Goal: Find contact information: Find contact information

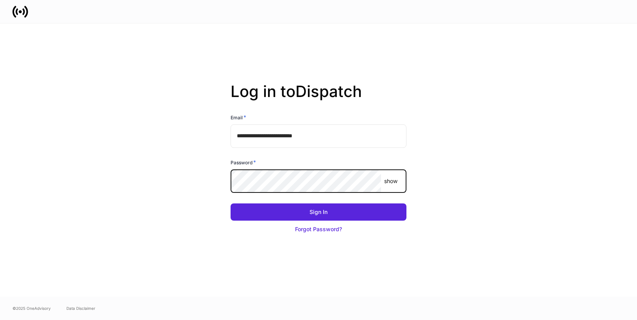
type input "**********"
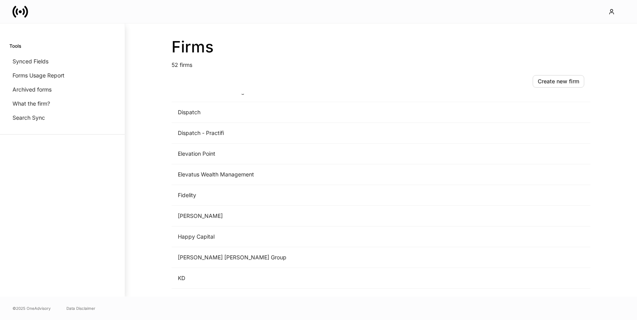
scroll to position [555, 0]
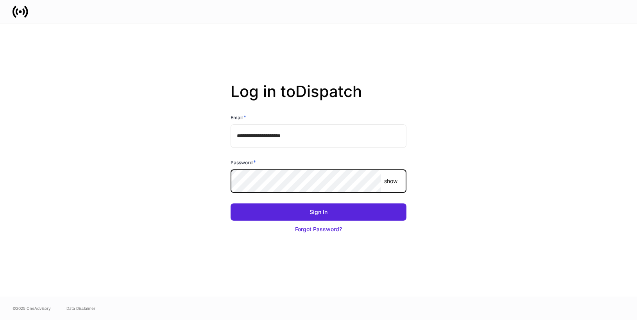
type input "**********"
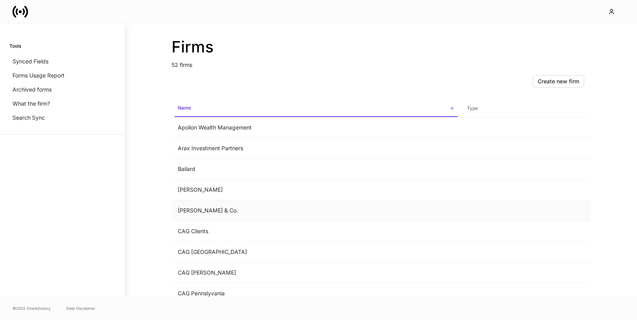
click at [218, 206] on td "[PERSON_NAME] & Co." at bounding box center [316, 210] width 289 height 21
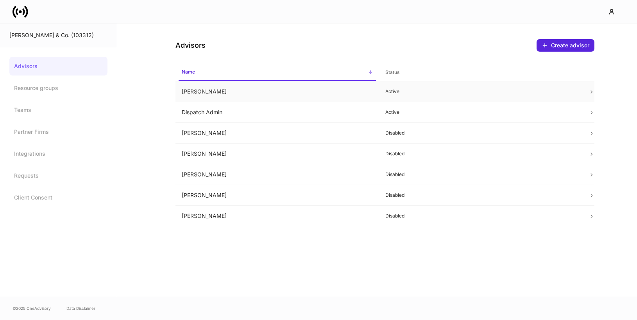
click at [230, 92] on td "Chad Kolde" at bounding box center [277, 91] width 204 height 21
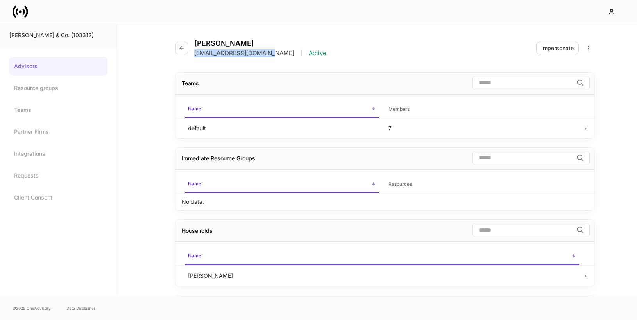
drag, startPoint x: 266, startPoint y: 52, endPoint x: 195, endPoint y: 53, distance: 71.1
click at [195, 53] on div "CKolde@bartlett1898.com | Active" at bounding box center [260, 53] width 132 height 8
copy p "CKolde@bartlett1898.com"
click at [14, 18] on icon at bounding box center [21, 12] width 16 height 16
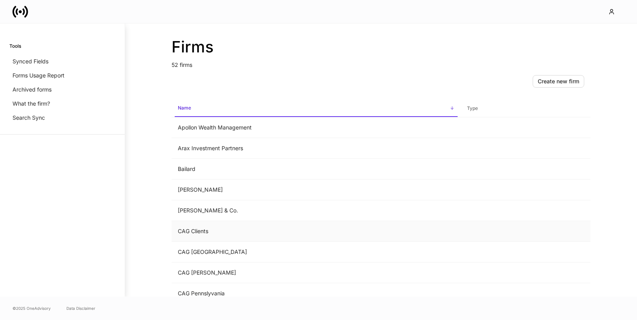
click at [192, 228] on td "CAG Clients" at bounding box center [316, 231] width 289 height 21
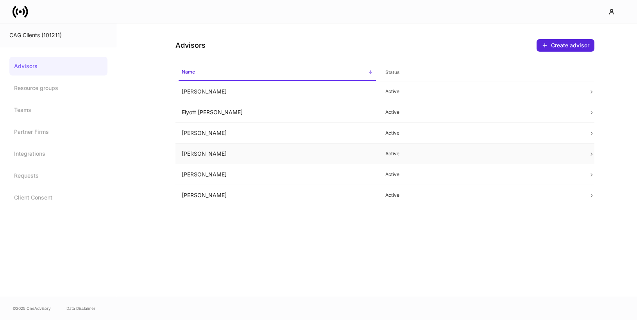
click at [253, 153] on td "Heidi Meyer" at bounding box center [277, 153] width 204 height 21
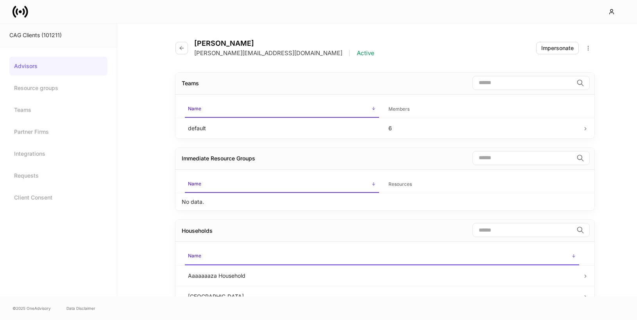
click at [19, 11] on icon at bounding box center [20, 11] width 3 height 3
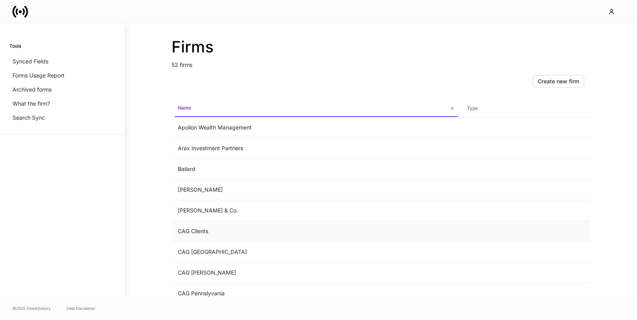
scroll to position [105, 0]
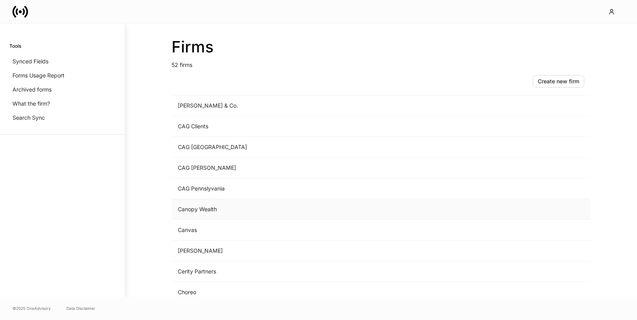
click at [213, 210] on td "Canopy Wealth" at bounding box center [316, 209] width 289 height 21
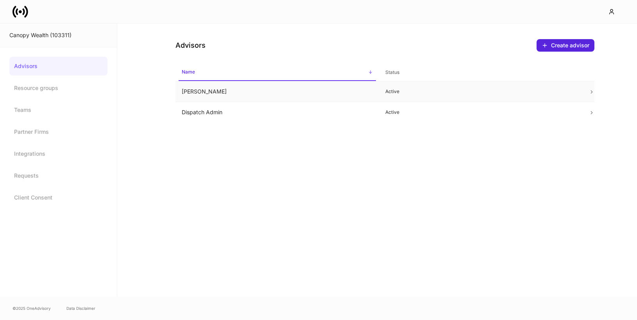
click at [254, 91] on td "Andrew Belfield" at bounding box center [277, 91] width 204 height 21
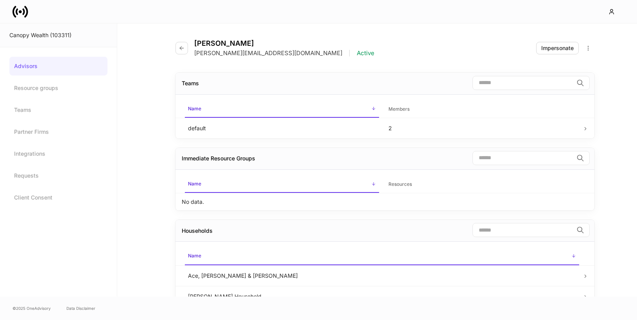
click at [20, 13] on icon at bounding box center [20, 11] width 3 height 3
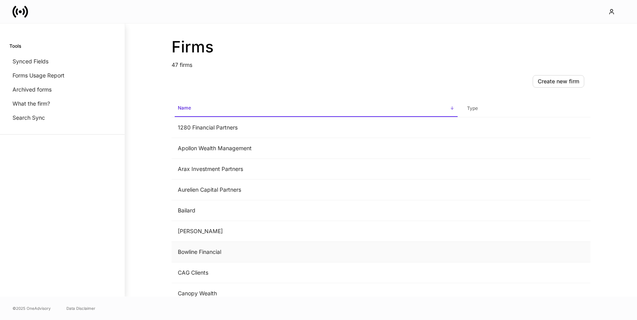
scroll to position [158, 0]
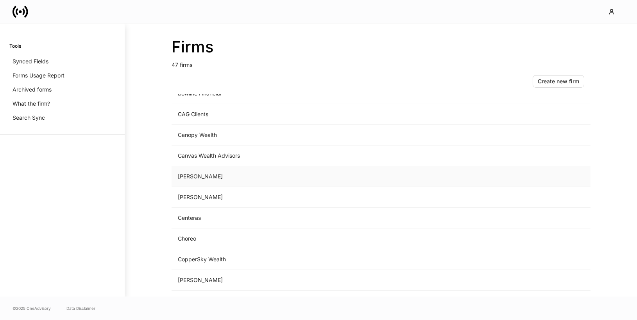
click at [200, 179] on td "Carlos" at bounding box center [316, 176] width 289 height 21
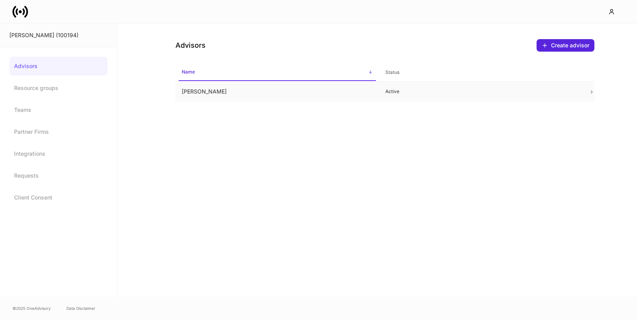
click at [248, 95] on td "Carlos Conde" at bounding box center [277, 91] width 204 height 21
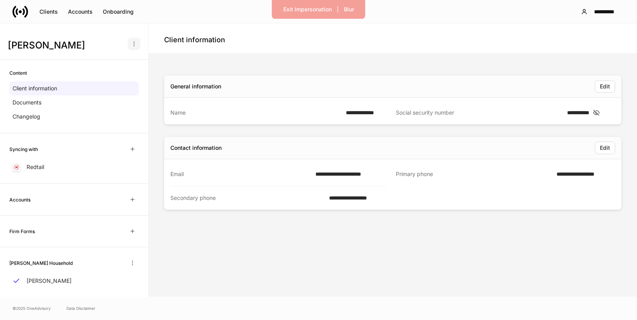
scroll to position [14, 0]
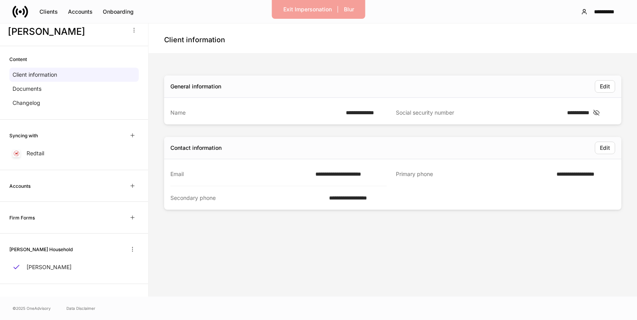
click at [20, 12] on icon at bounding box center [20, 11] width 3 height 3
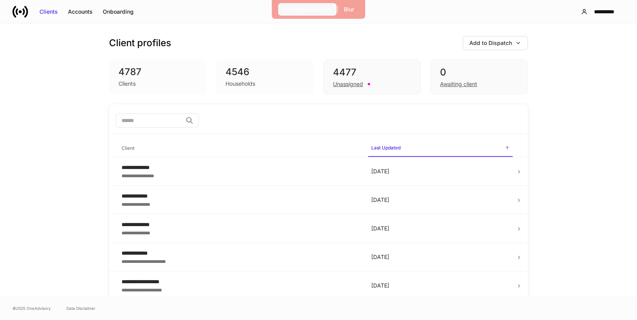
click at [295, 8] on div "Exit Impersonation" at bounding box center [307, 9] width 48 height 8
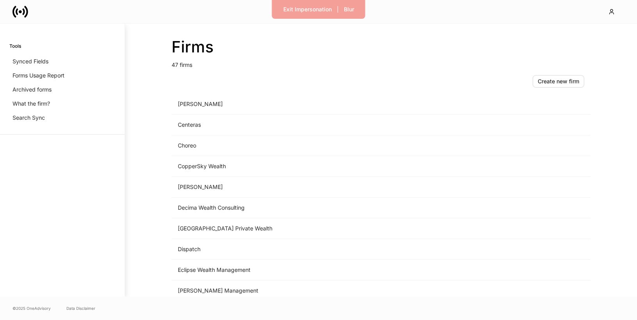
scroll to position [293, 0]
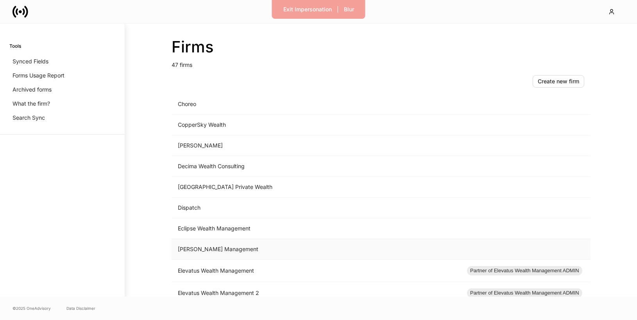
click at [246, 250] on td "[PERSON_NAME] Management" at bounding box center [316, 249] width 289 height 21
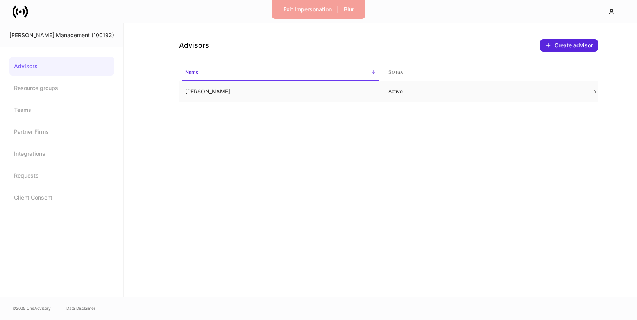
click at [274, 98] on td "Edward Baeg" at bounding box center [281, 91] width 204 height 21
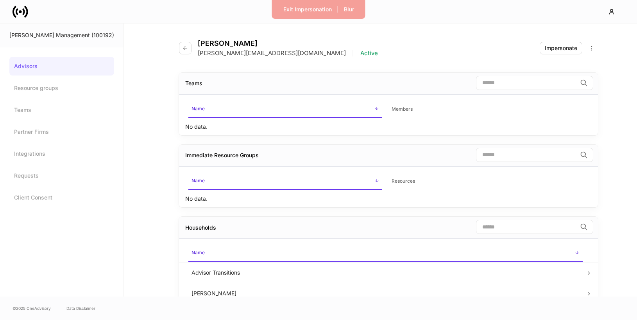
click at [24, 13] on icon at bounding box center [23, 11] width 2 height 7
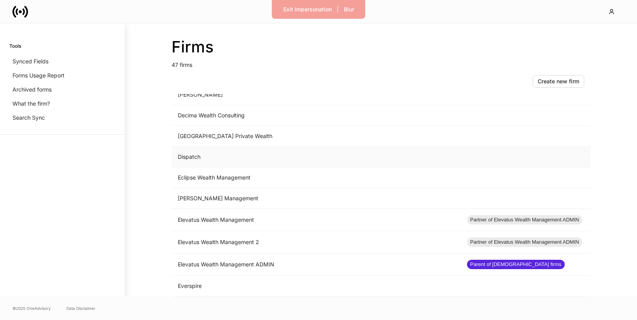
scroll to position [352, 0]
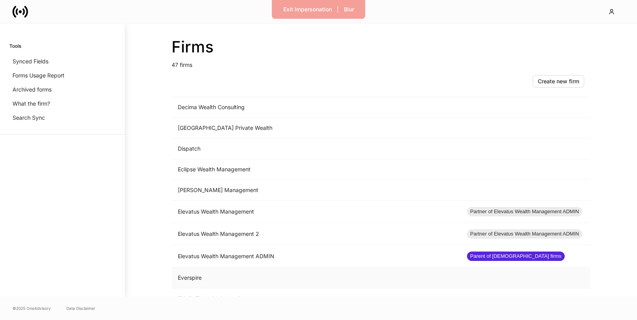
click at [213, 277] on td "Everspire" at bounding box center [316, 277] width 289 height 21
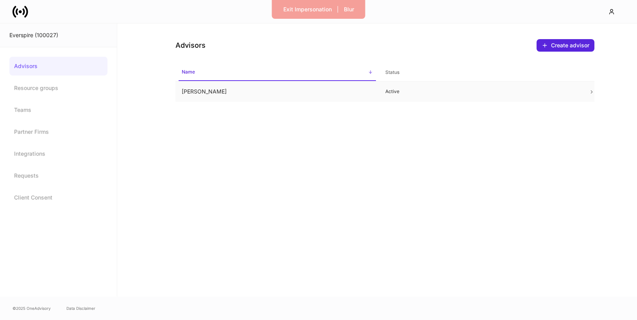
click at [239, 87] on td "Roy Jones" at bounding box center [277, 91] width 204 height 21
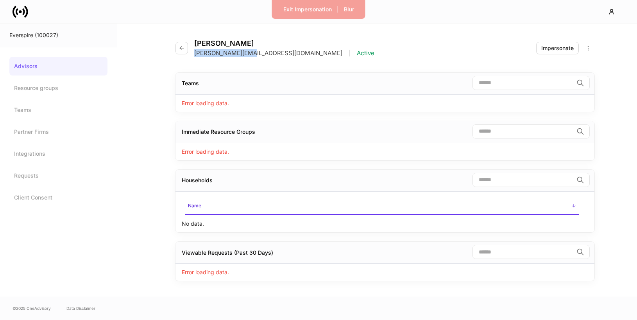
drag, startPoint x: 247, startPoint y: 52, endPoint x: 193, endPoint y: 52, distance: 53.9
click at [193, 52] on div "Roy Jones roy@everspire.com | Active" at bounding box center [277, 48] width 205 height 18
copy p "roy@everspire.com"
click at [23, 11] on icon at bounding box center [21, 12] width 16 height 16
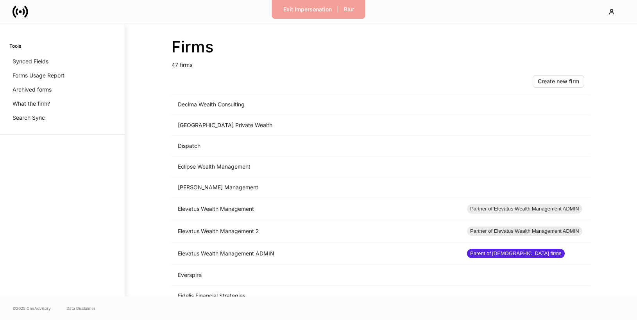
scroll to position [457, 0]
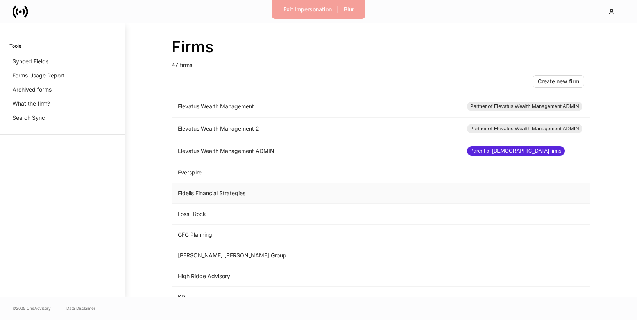
click at [219, 190] on td "Fidelis Financial Strategies" at bounding box center [316, 193] width 289 height 21
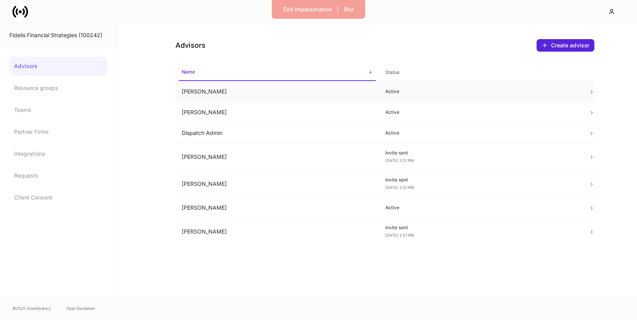
click at [227, 93] on td "Andrew Jones" at bounding box center [277, 91] width 204 height 21
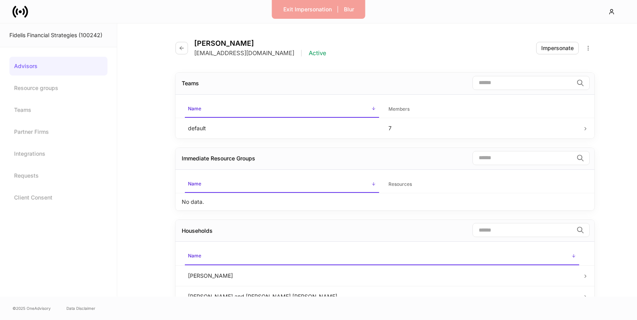
click at [23, 11] on icon at bounding box center [23, 11] width 2 height 7
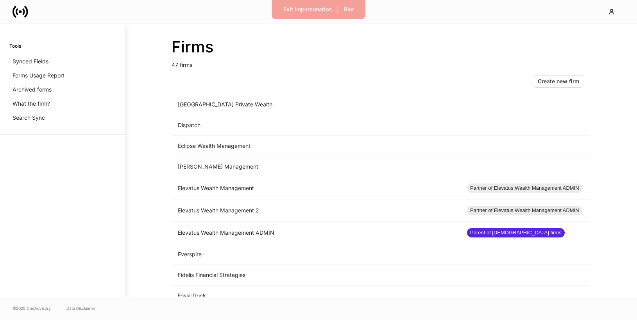
scroll to position [417, 0]
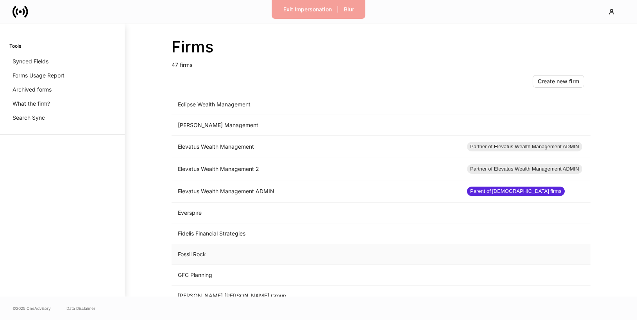
click at [199, 256] on td "Fossil Rock" at bounding box center [316, 254] width 289 height 21
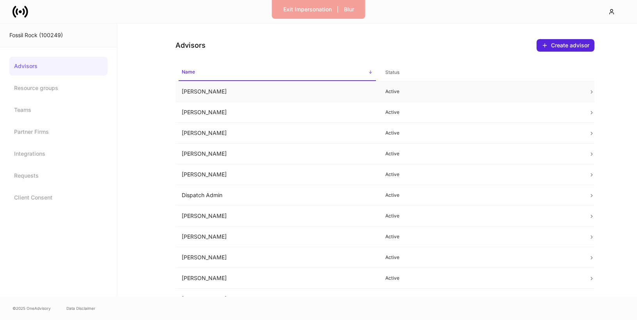
click at [249, 92] on td "April Bierle" at bounding box center [277, 91] width 204 height 21
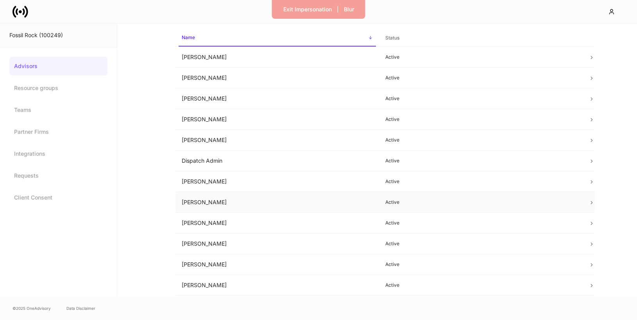
click at [275, 200] on td "Grant Bruce" at bounding box center [277, 202] width 204 height 21
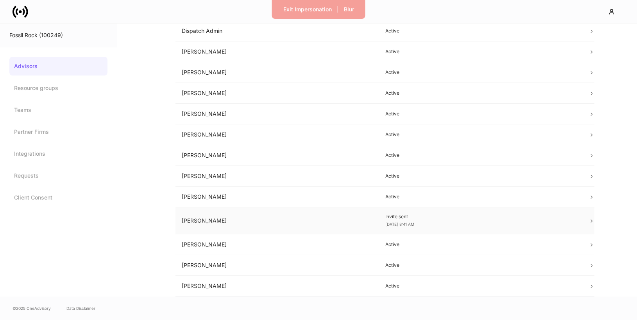
click at [247, 226] on td "Larry Milton" at bounding box center [277, 220] width 204 height 27
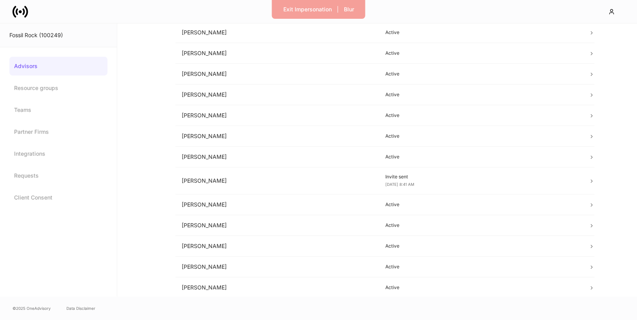
scroll to position [309, 0]
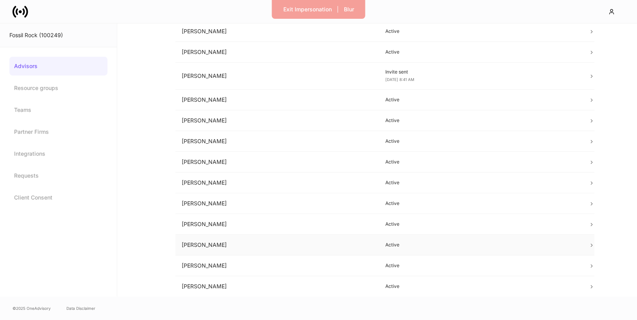
click at [201, 244] on td "Robert Brown" at bounding box center [277, 244] width 204 height 21
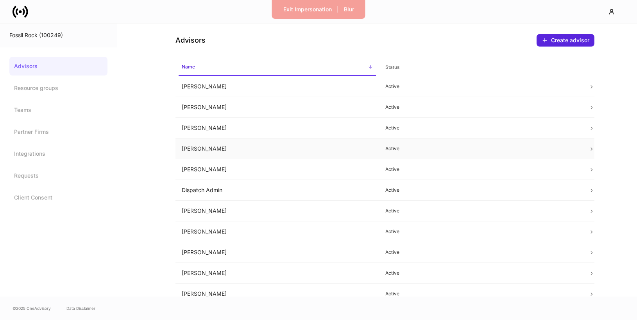
click at [200, 147] on td "Carlos Urdaneta" at bounding box center [277, 148] width 204 height 21
click at [196, 102] on td "Brady Scarborough" at bounding box center [277, 107] width 204 height 21
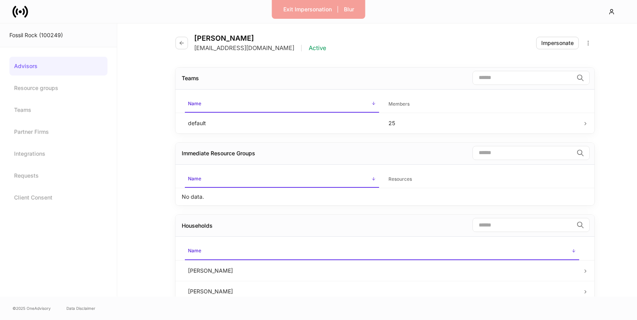
click at [22, 13] on icon at bounding box center [21, 12] width 16 height 16
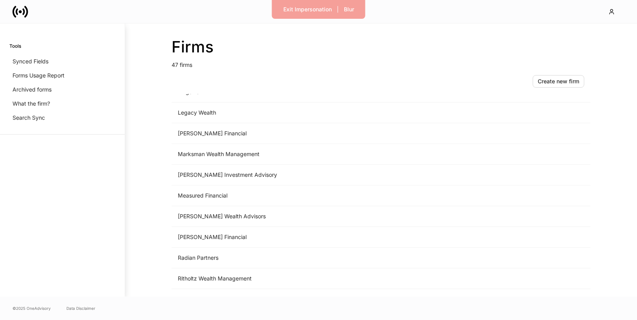
scroll to position [686, 0]
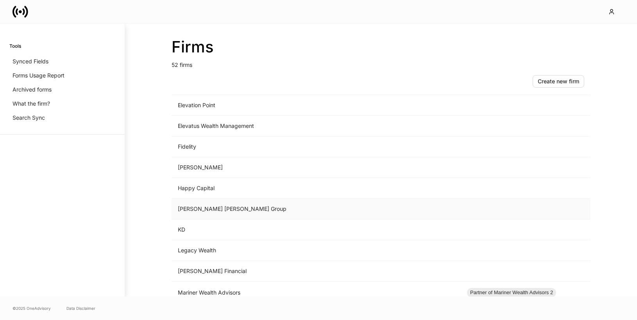
scroll to position [453, 0]
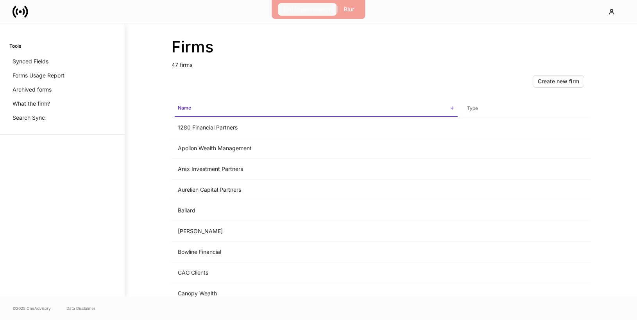
click at [310, 9] on div "Exit Impersonation" at bounding box center [307, 9] width 48 height 8
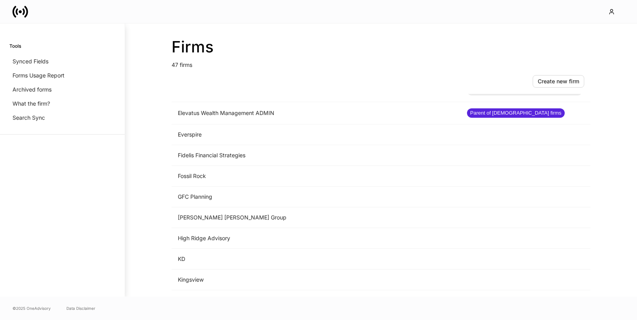
scroll to position [502, 0]
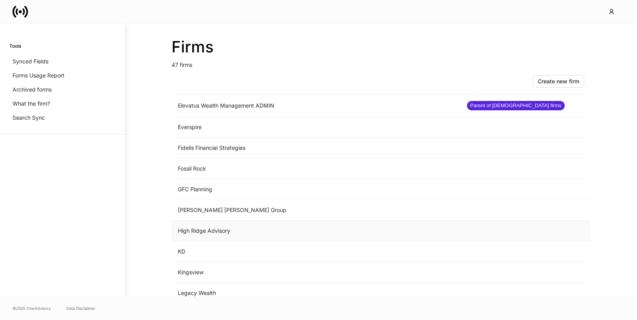
click at [236, 234] on td "High Ridge Advisory" at bounding box center [316, 230] width 289 height 21
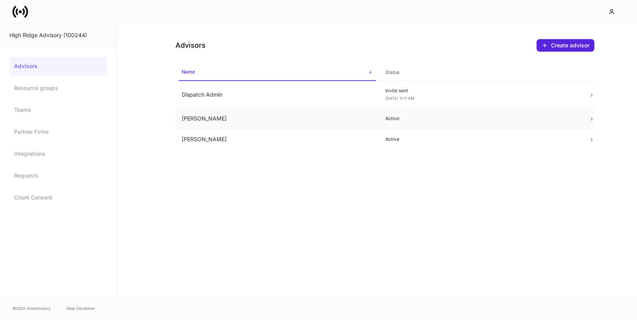
click at [295, 118] on td "James Madden" at bounding box center [277, 118] width 204 height 21
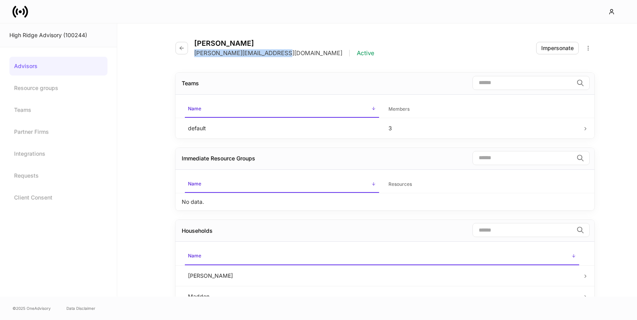
drag, startPoint x: 280, startPoint y: 53, endPoint x: 193, endPoint y: 55, distance: 87.2
click at [193, 55] on div "James Madden james@highridgeadvisory.com | Active" at bounding box center [277, 48] width 205 height 18
copy p "james@highridgeadvisory.com"
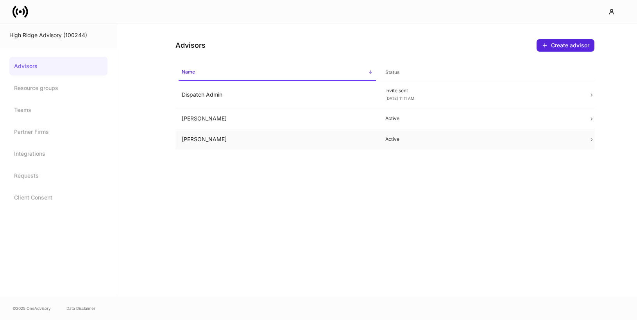
click at [225, 139] on td "Karen Alexander" at bounding box center [277, 139] width 204 height 21
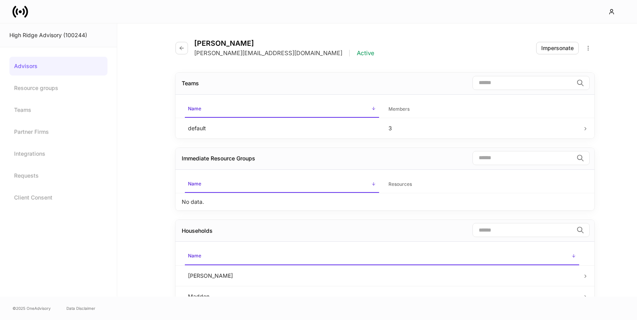
click at [20, 11] on icon at bounding box center [20, 11] width 3 height 3
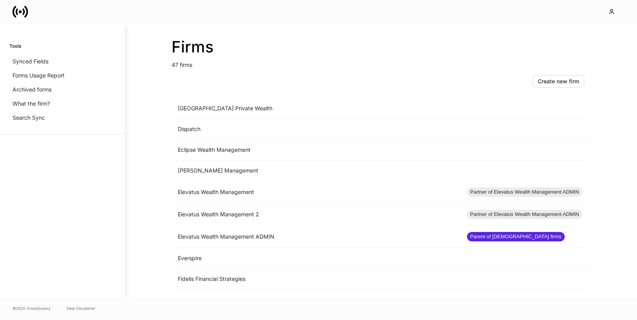
scroll to position [535, 0]
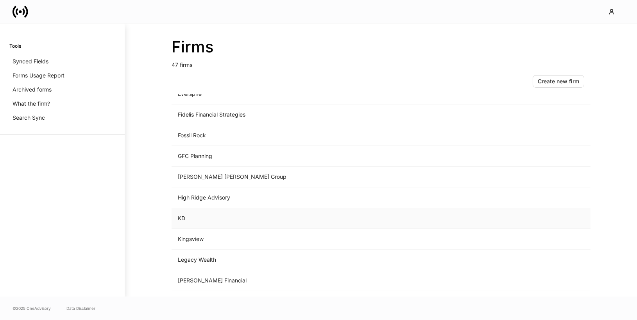
click at [231, 220] on td "KD" at bounding box center [316, 218] width 289 height 21
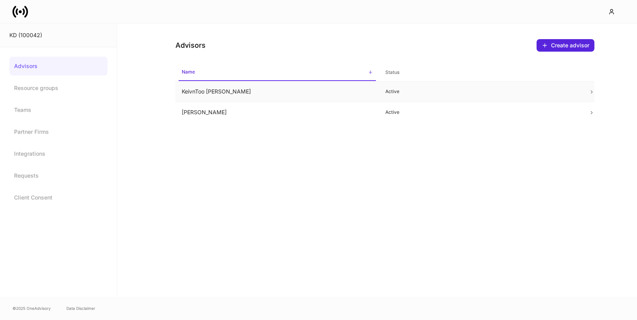
click at [300, 91] on td "KeivnToo Decker" at bounding box center [277, 91] width 204 height 21
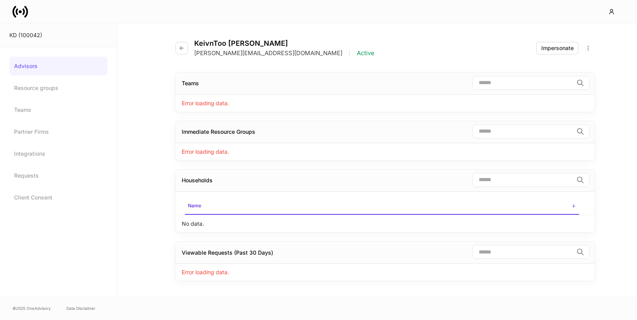
click at [21, 11] on icon at bounding box center [20, 11] width 3 height 3
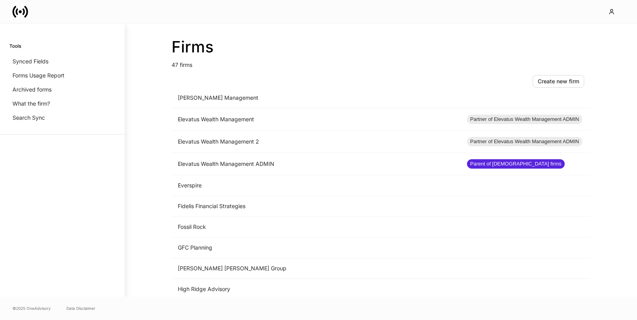
scroll to position [594, 0]
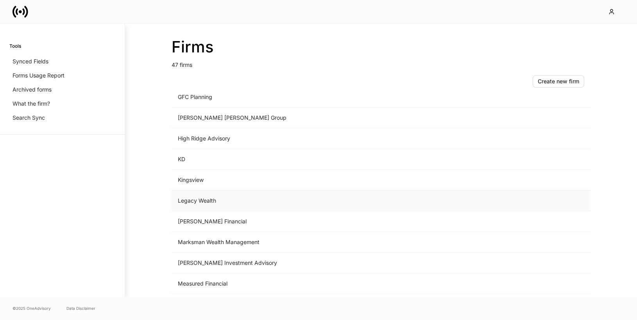
click at [251, 194] on td "Legacy Wealth" at bounding box center [316, 200] width 289 height 21
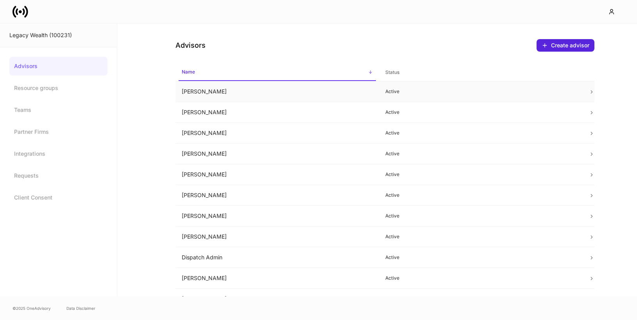
click at [254, 97] on td "Andrea Ross" at bounding box center [277, 91] width 204 height 21
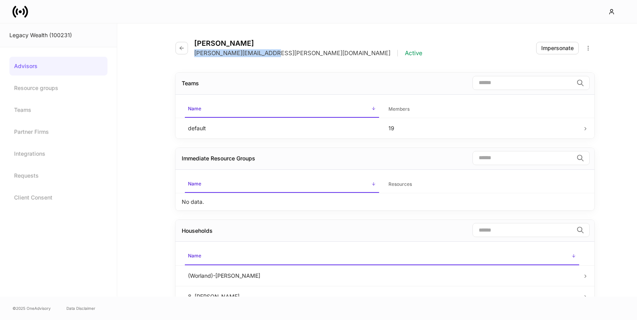
drag, startPoint x: 274, startPoint y: 54, endPoint x: 194, endPoint y: 54, distance: 79.7
click at [194, 54] on div "andrea.ross@legacykc.com | Active" at bounding box center [308, 53] width 228 height 8
copy p "andrea.ross@legacykc.com"
click at [16, 12] on icon at bounding box center [17, 11] width 2 height 7
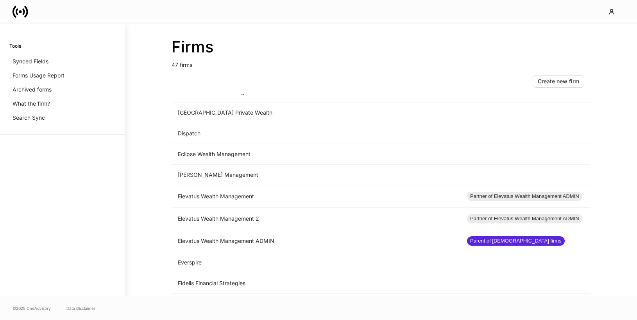
scroll to position [600, 0]
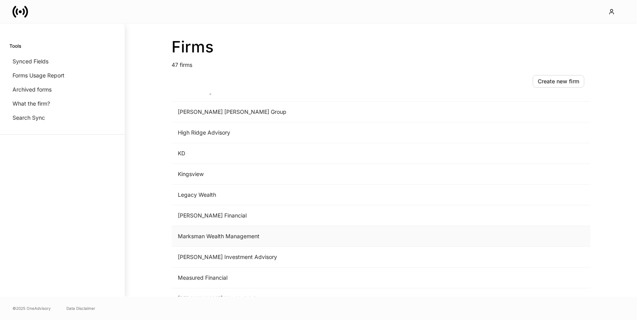
click at [251, 237] on td "Marksman Wealth Management" at bounding box center [316, 236] width 289 height 21
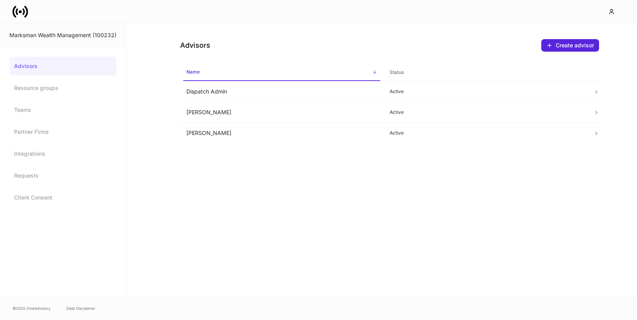
click at [13, 10] on icon at bounding box center [15, 11] width 4 height 12
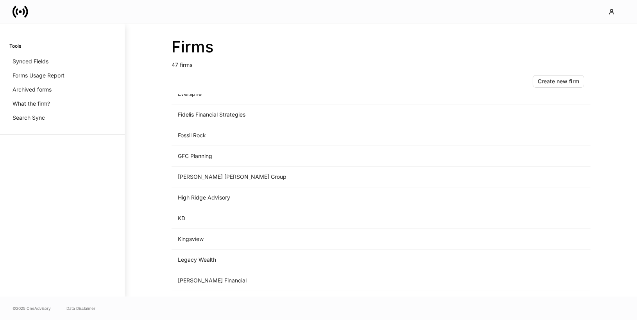
scroll to position [577, 0]
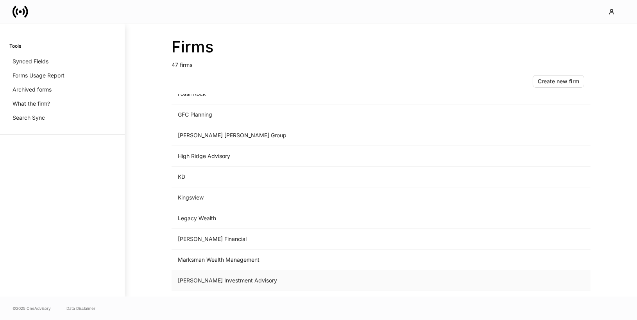
click at [253, 275] on td "[PERSON_NAME] Investment Advisory" at bounding box center [316, 280] width 289 height 21
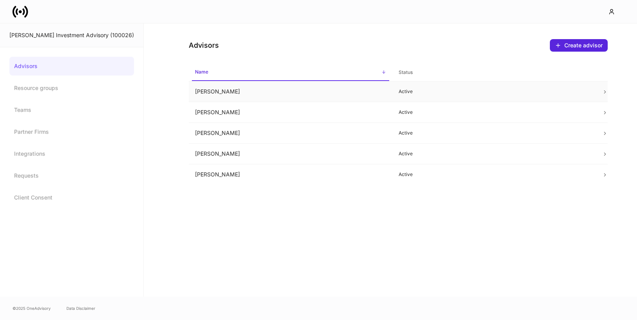
click at [281, 89] on td "Michael Cook" at bounding box center [291, 91] width 204 height 21
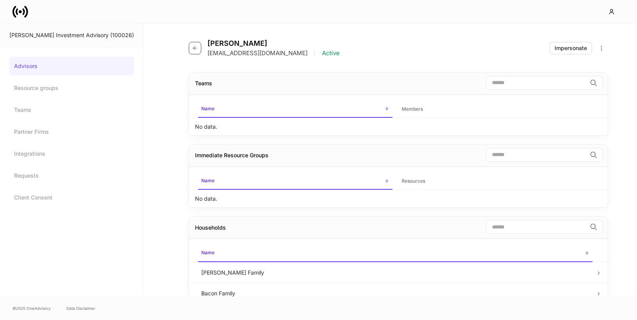
click at [192, 50] on icon "button" at bounding box center [195, 48] width 6 height 6
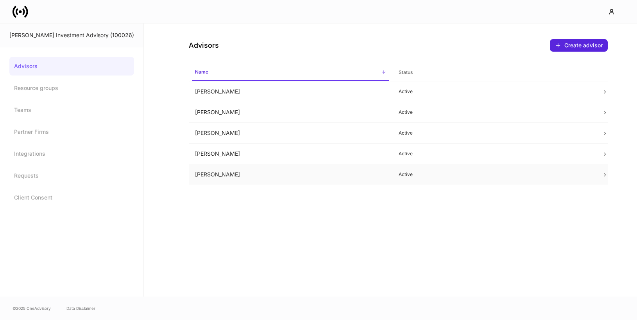
click at [284, 173] on td "Tom Cook" at bounding box center [291, 174] width 204 height 21
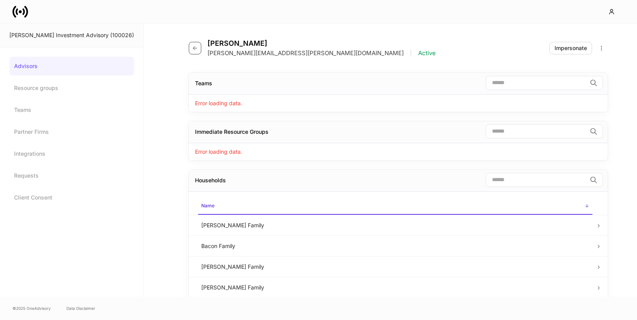
click at [192, 48] on icon "button" at bounding box center [195, 48] width 6 height 6
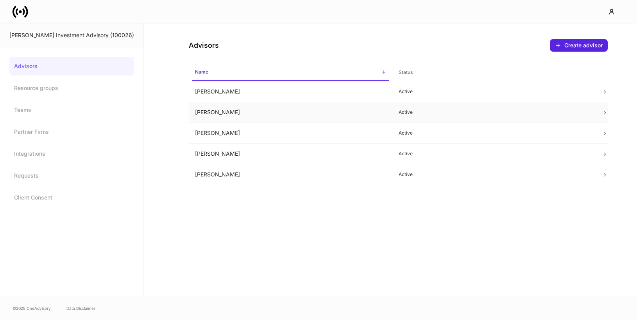
click at [272, 118] on td "Sandy Cook" at bounding box center [291, 112] width 204 height 21
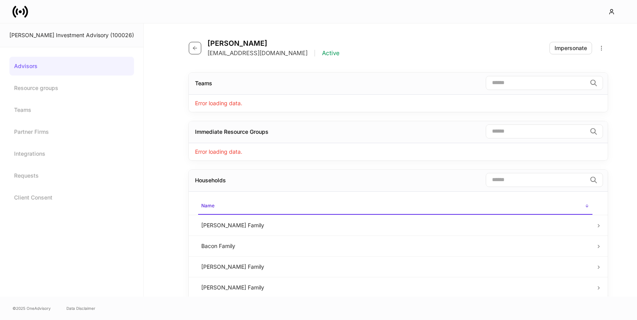
click at [189, 52] on button "button" at bounding box center [195, 48] width 13 height 13
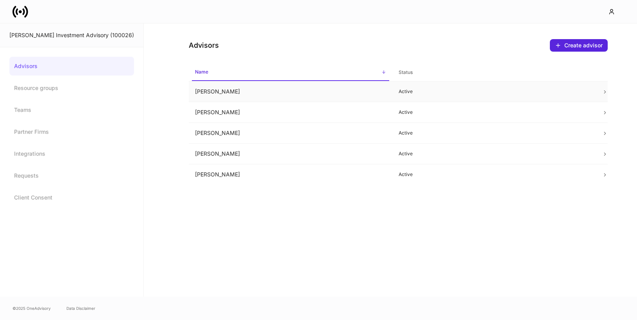
click at [234, 92] on td "Michael Cook" at bounding box center [291, 91] width 204 height 21
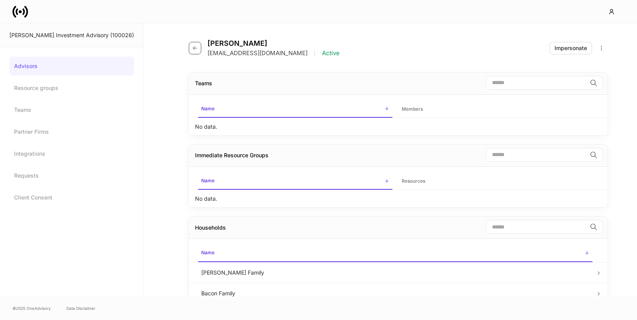
click at [192, 45] on icon "button" at bounding box center [195, 48] width 6 height 6
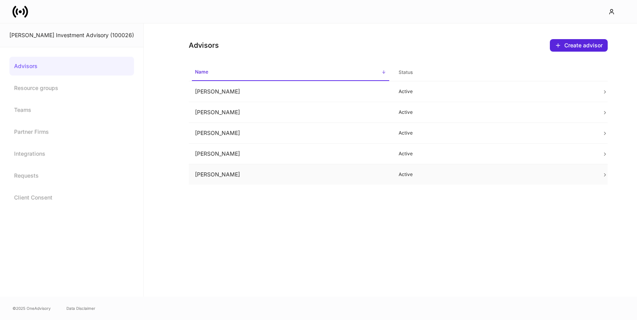
click at [230, 168] on td "Tom Cook" at bounding box center [291, 174] width 204 height 21
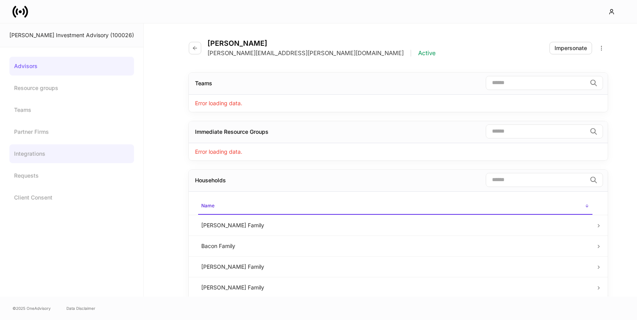
click at [46, 162] on link "Integrations" at bounding box center [71, 153] width 125 height 19
